Goal: Information Seeking & Learning: Find specific page/section

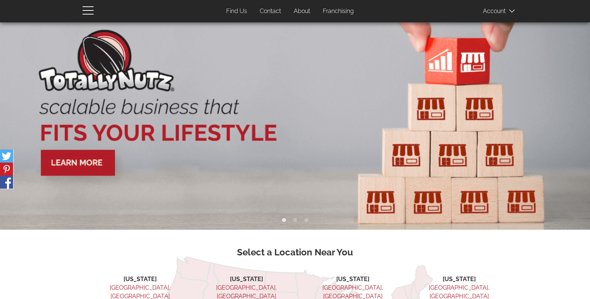
click at [271, 11] on link "Contact" at bounding box center [270, 11] width 32 height 15
click at [492, 11] on span at bounding box center [501, 10] width 37 height 15
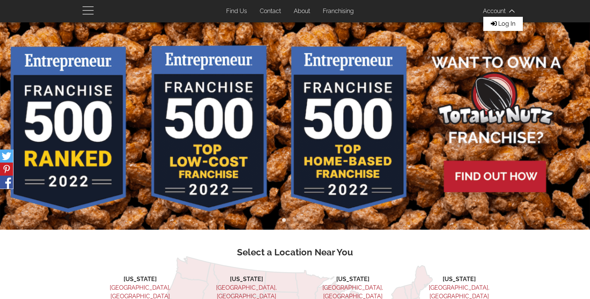
click at [86, 12] on span "button" at bounding box center [89, 10] width 15 height 9
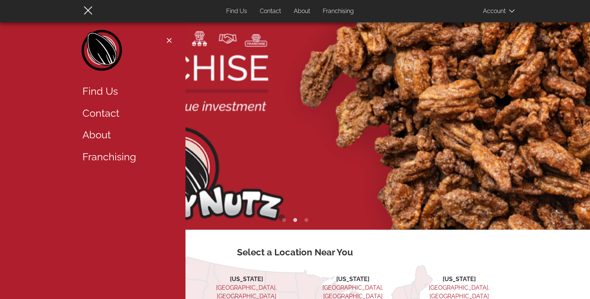
click at [107, 90] on link "Find Us" at bounding box center [125, 92] width 97 height 22
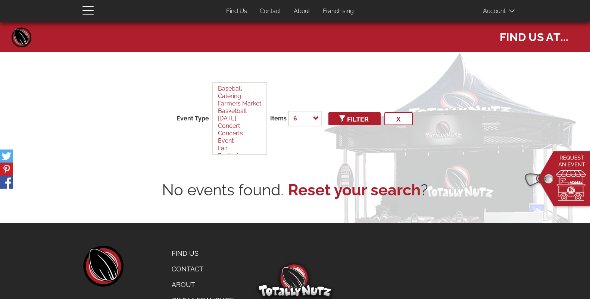
select select
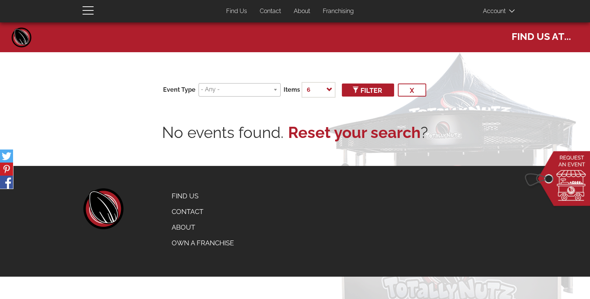
click at [156, 124] on div "No events found. Reset your search ?" at bounding box center [295, 133] width 426 height 22
click at [492, 10] on span at bounding box center [501, 10] width 37 height 15
click at [269, 10] on link "Contact" at bounding box center [270, 11] width 32 height 15
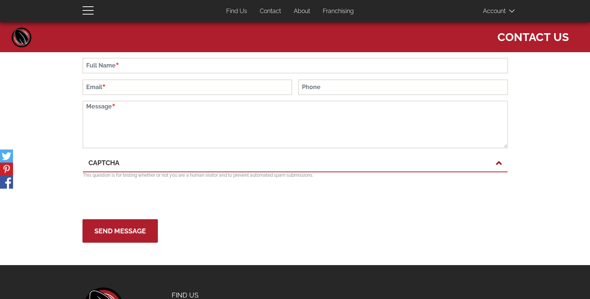
click at [301, 10] on link "About" at bounding box center [302, 11] width 28 height 15
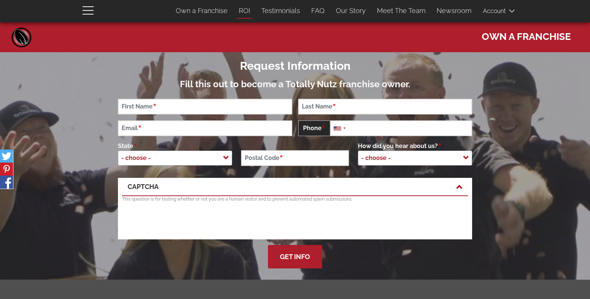
click at [247, 11] on link "ROI" at bounding box center [244, 11] width 22 height 16
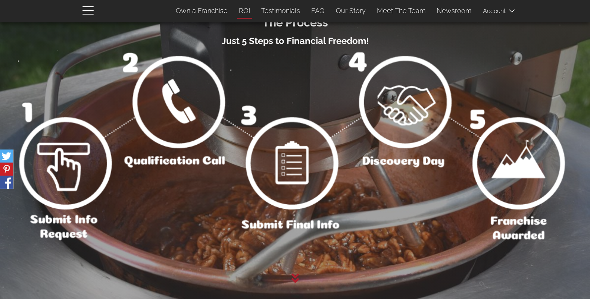
scroll to position [1064, 0]
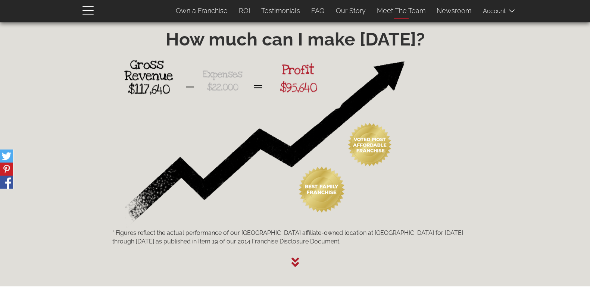
click at [412, 14] on link "Meet The Team" at bounding box center [401, 11] width 60 height 16
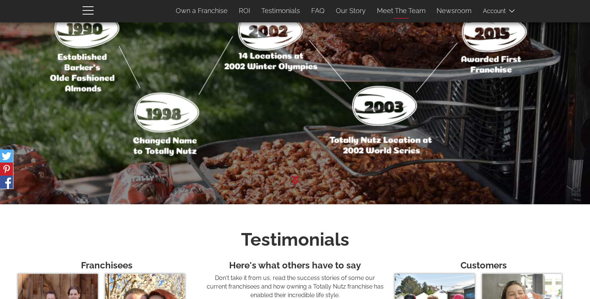
scroll to position [2916, 0]
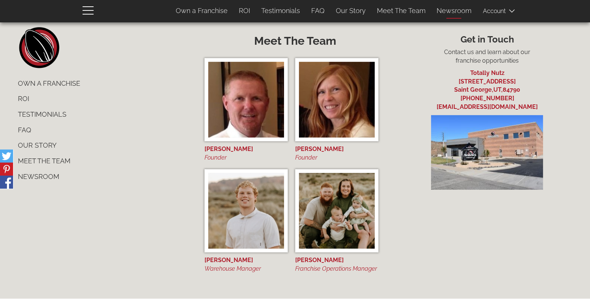
click at [445, 11] on link "Newsroom" at bounding box center [454, 11] width 46 height 16
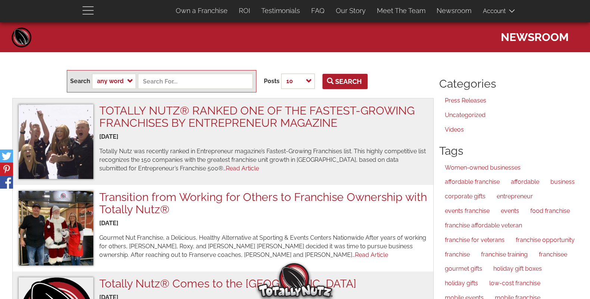
click at [85, 14] on span "button" at bounding box center [87, 14] width 11 height 1
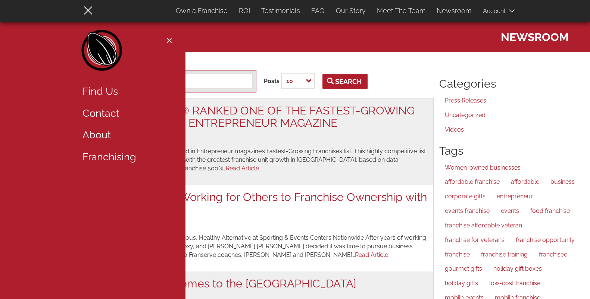
click at [94, 88] on link "Find Us" at bounding box center [125, 92] width 97 height 22
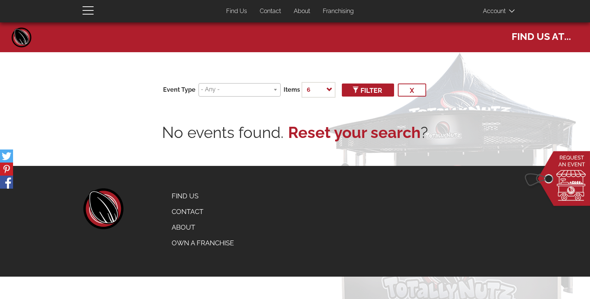
select select
click at [495, 13] on span at bounding box center [501, 10] width 37 height 15
click at [500, 23] on span "Log In" at bounding box center [506, 23] width 17 height 7
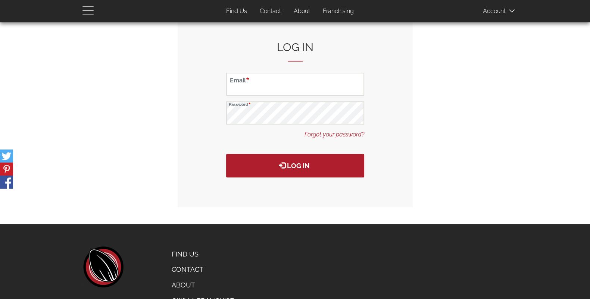
click at [86, 9] on span "button" at bounding box center [89, 10] width 15 height 9
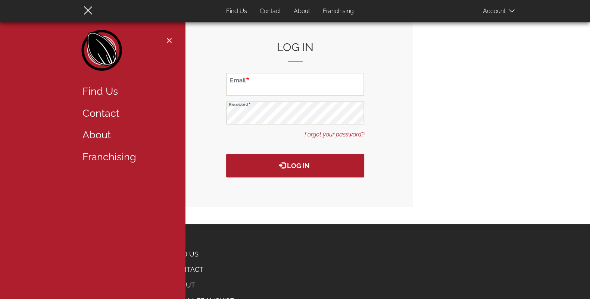
click at [105, 90] on link "Find Us" at bounding box center [125, 92] width 97 height 22
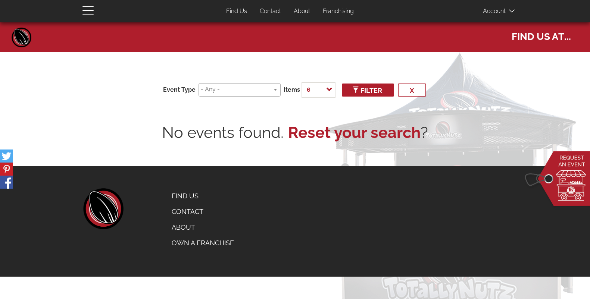
select select
click at [275, 90] on ul at bounding box center [239, 89] width 81 height 10
click at [327, 89] on select "6 12 24 50 100 500 - All -" at bounding box center [319, 90] width 34 height 16
select select "24"
click at [302, 82] on select "6 12 24 50 100 500 - All -" at bounding box center [319, 90] width 34 height 16
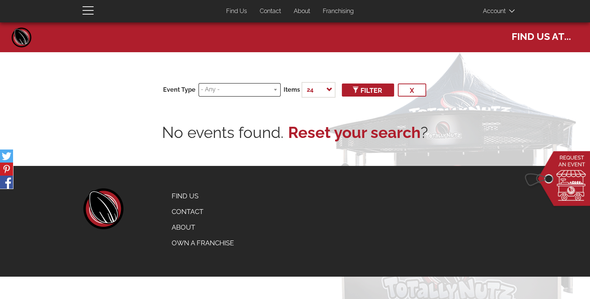
click at [275, 91] on ul at bounding box center [239, 89] width 81 height 10
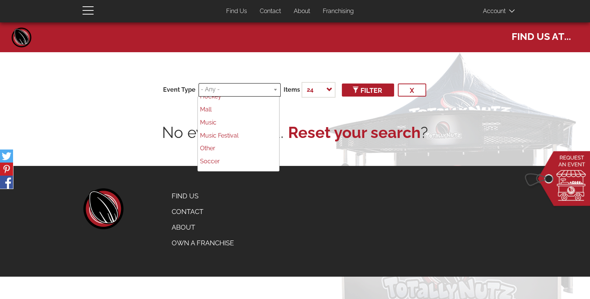
scroll to position [159, 0]
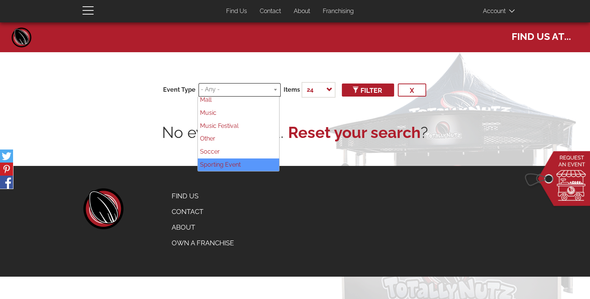
select select "75"
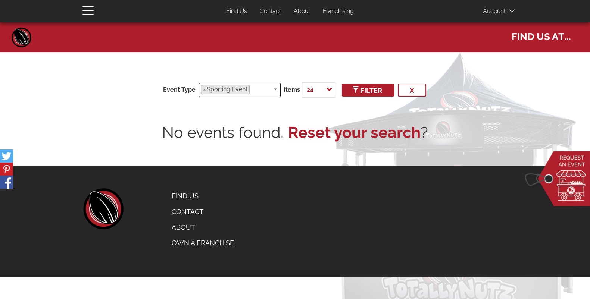
scroll to position [122, 0]
click at [378, 93] on span "Filter" at bounding box center [368, 91] width 28 height 8
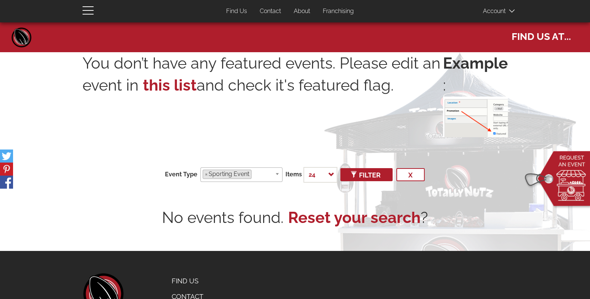
click at [560, 183] on img at bounding box center [558, 180] width 72 height 61
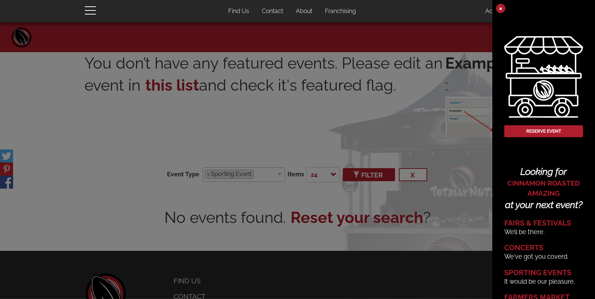
click at [467, 166] on div at bounding box center [297, 149] width 595 height 299
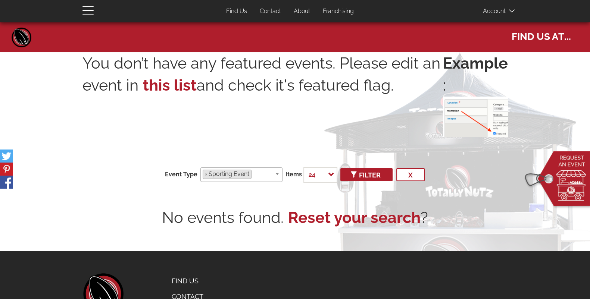
click at [561, 170] on img at bounding box center [558, 180] width 72 height 61
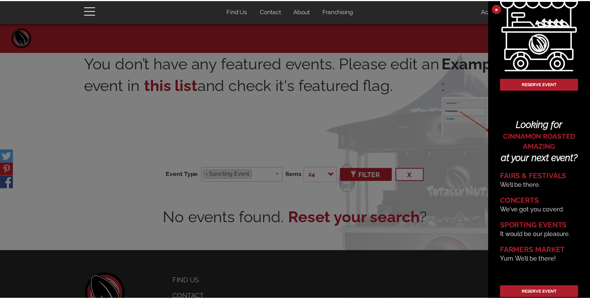
scroll to position [46, 0]
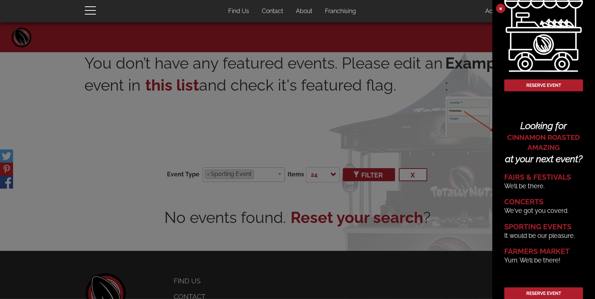
click at [477, 99] on div at bounding box center [297, 149] width 595 height 299
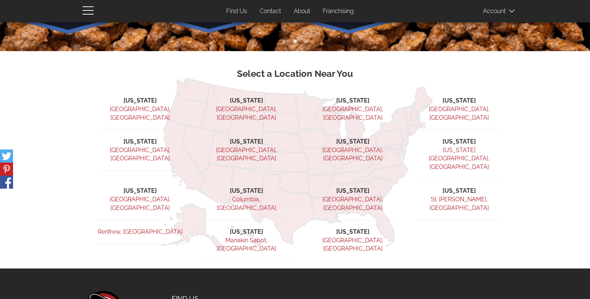
scroll to position [185, 0]
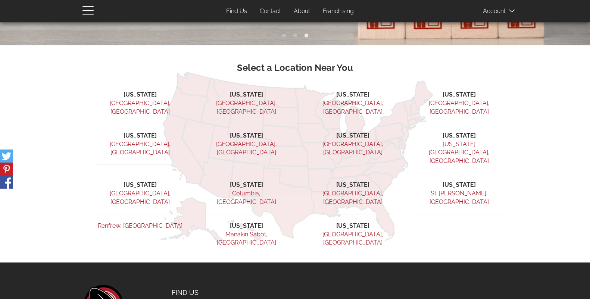
click at [249, 102] on link "[GEOGRAPHIC_DATA], [GEOGRAPHIC_DATA]" at bounding box center [246, 108] width 61 height 16
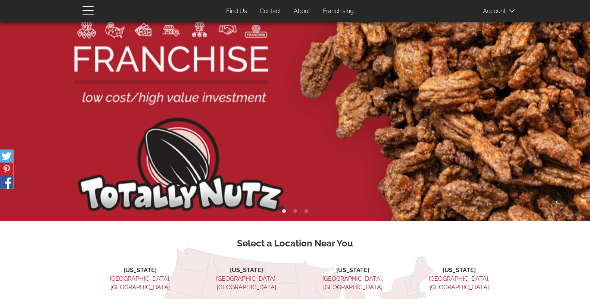
scroll to position [185, 0]
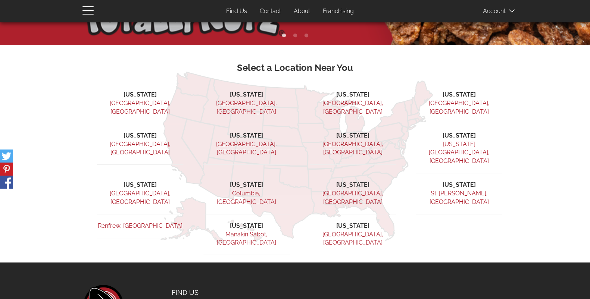
click at [456, 190] on link "St. [PERSON_NAME], [GEOGRAPHIC_DATA]" at bounding box center [459, 198] width 59 height 16
